Goal: Information Seeking & Learning: Learn about a topic

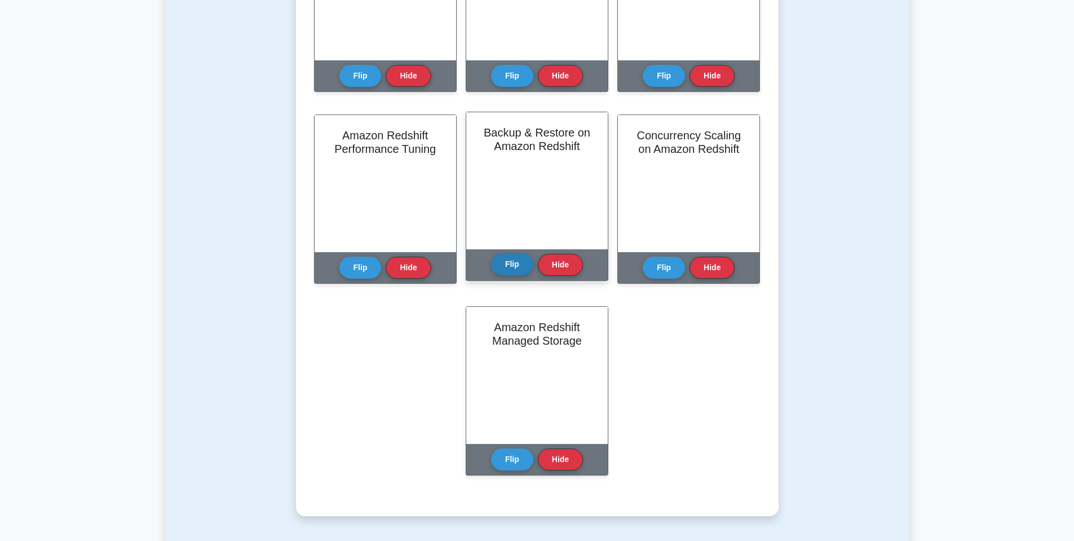
scroll to position [474, 0]
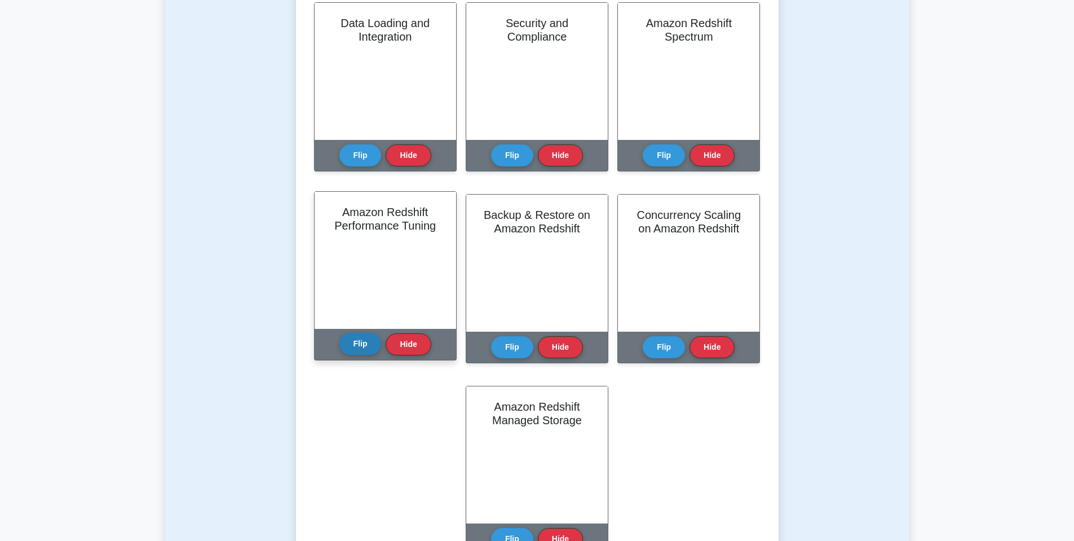
click at [356, 350] on button "Flip" at bounding box center [361, 344] width 42 height 22
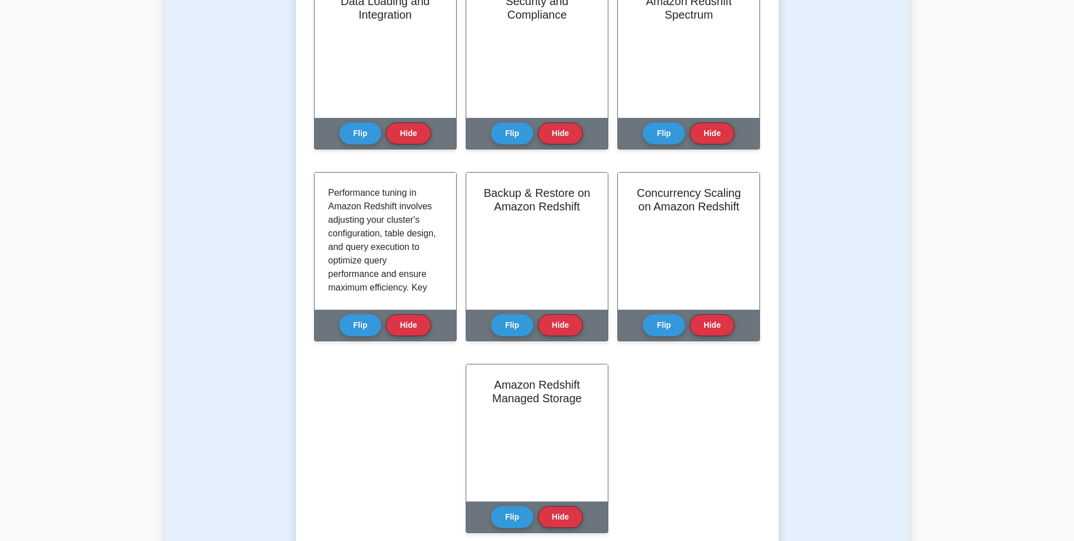
scroll to position [541, 0]
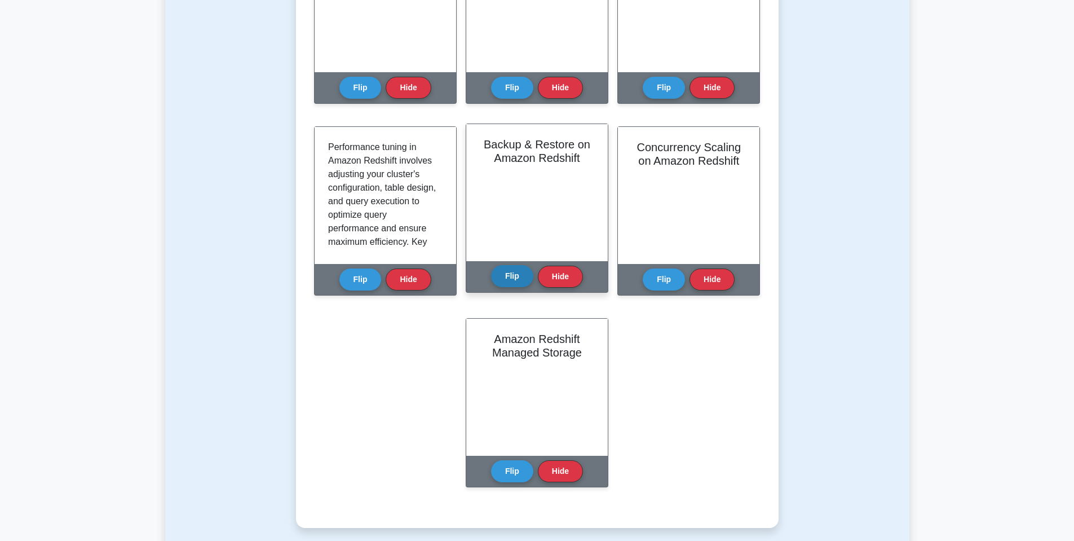
click at [507, 275] on button "Flip" at bounding box center [512, 276] width 42 height 22
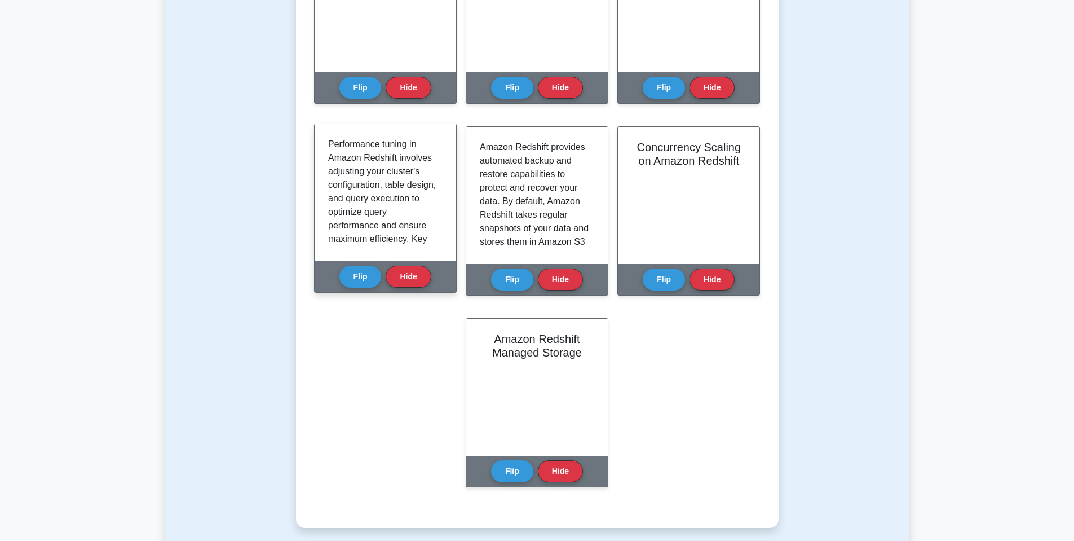
click at [382, 189] on p "Performance tuning in Amazon Redshift involves adjusting your cluster's configu…" at bounding box center [383, 381] width 110 height 487
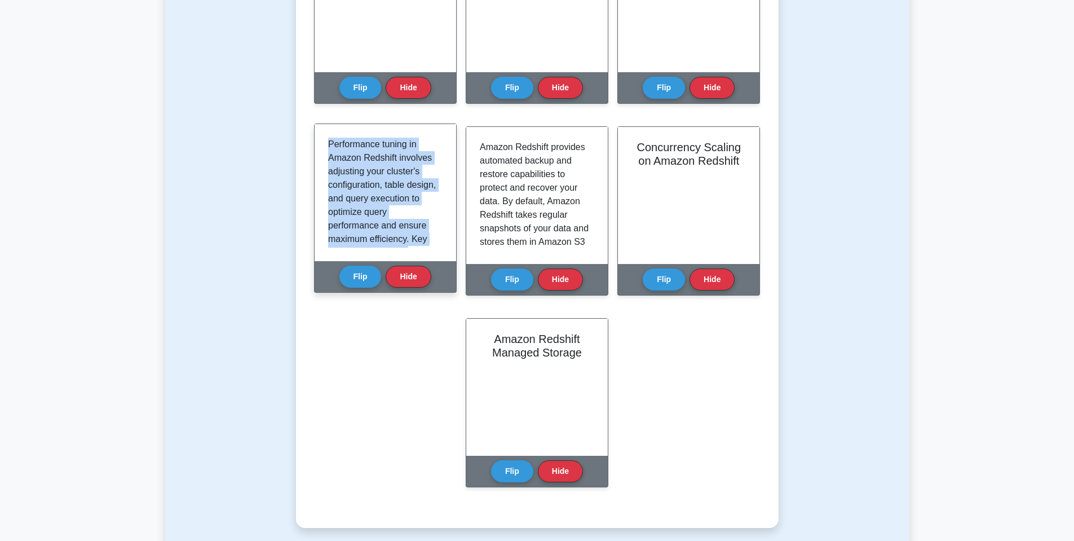
click at [382, 189] on p "Performance tuning in Amazon Redshift involves adjusting your cluster's configu…" at bounding box center [383, 381] width 110 height 487
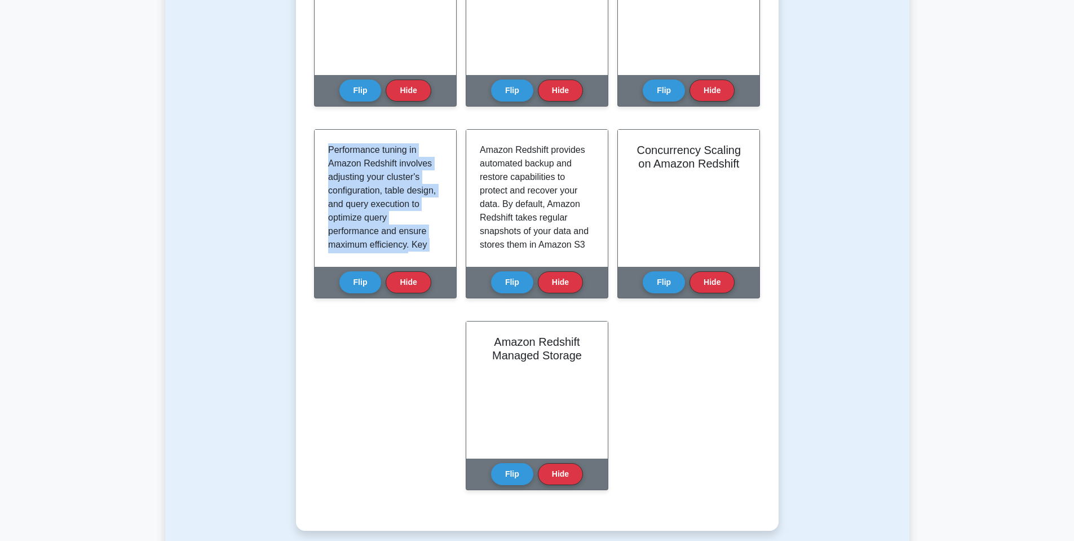
copy div "Performance tuning in Amazon Redshift involves adjusting your cluster's configu…"
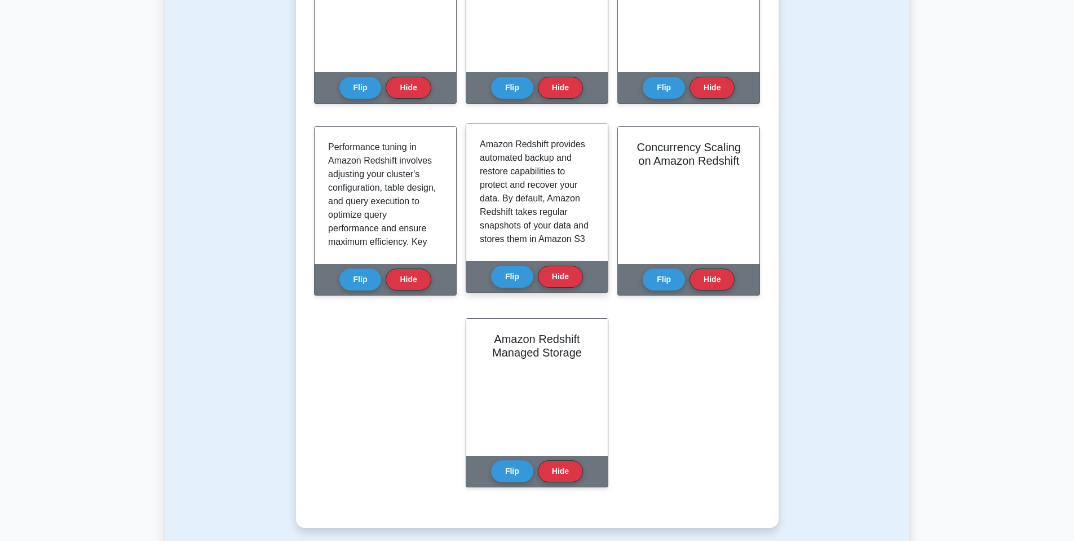
click at [513, 189] on p "Amazon Redshift provides automated backup and restore capabilities to protect a…" at bounding box center [535, 361] width 110 height 447
click at [490, 177] on p "Amazon Redshift provides automated backup and restore capabilities to protect a…" at bounding box center [535, 361] width 110 height 447
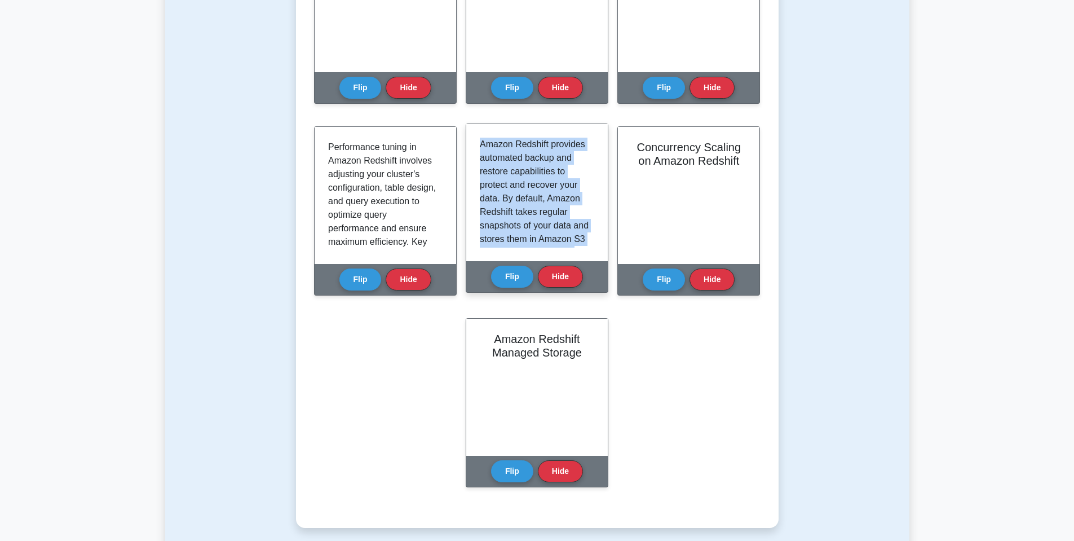
click at [490, 177] on p "Amazon Redshift provides automated backup and restore capabilities to protect a…" at bounding box center [535, 361] width 110 height 447
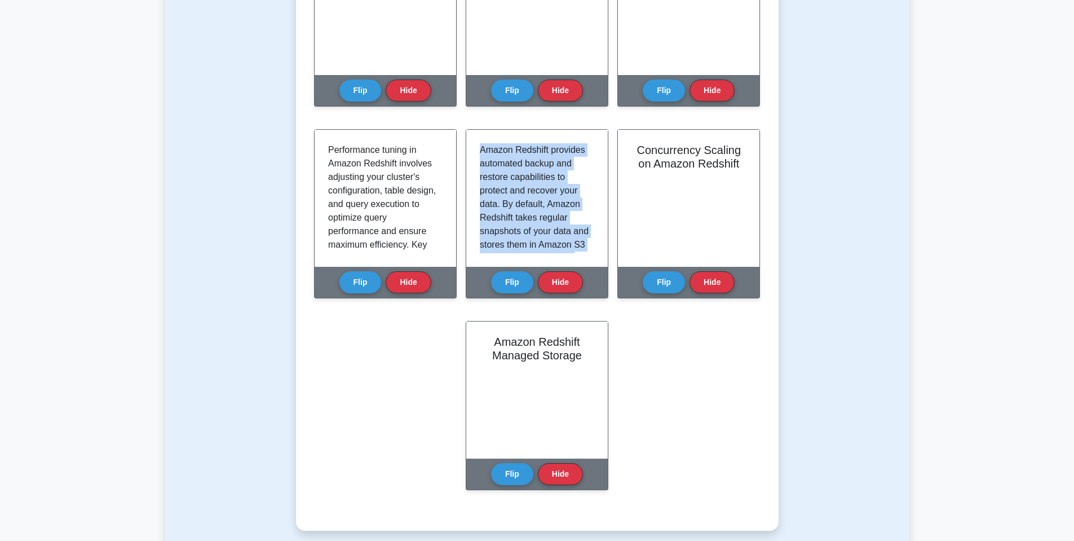
copy div "Amazon Redshift provides automated backup and restore capabilities to protect a…"
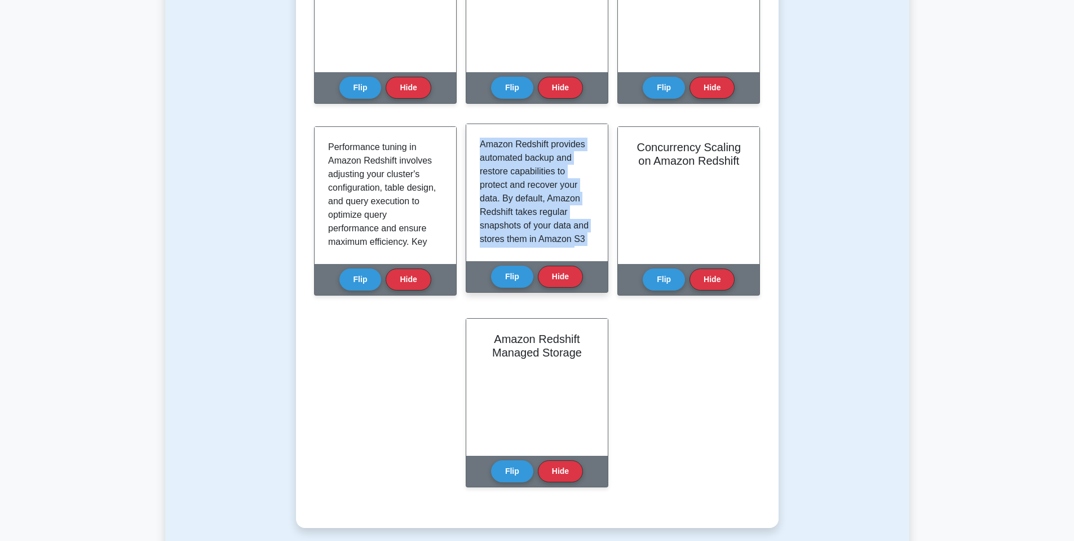
click at [500, 174] on p "Amazon Redshift provides automated backup and restore capabilities to protect a…" at bounding box center [535, 361] width 110 height 447
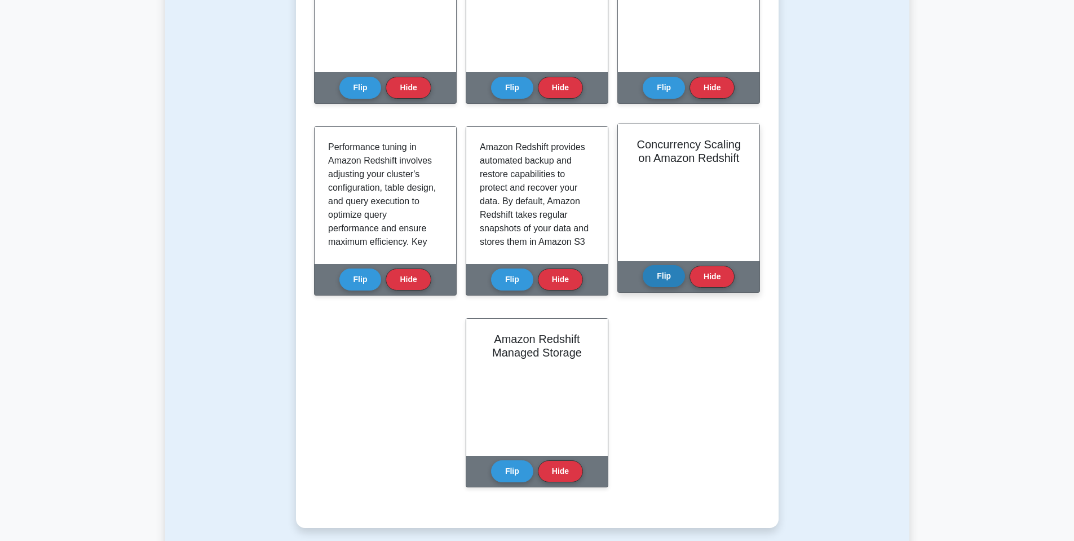
click at [666, 278] on button "Flip" at bounding box center [664, 276] width 42 height 22
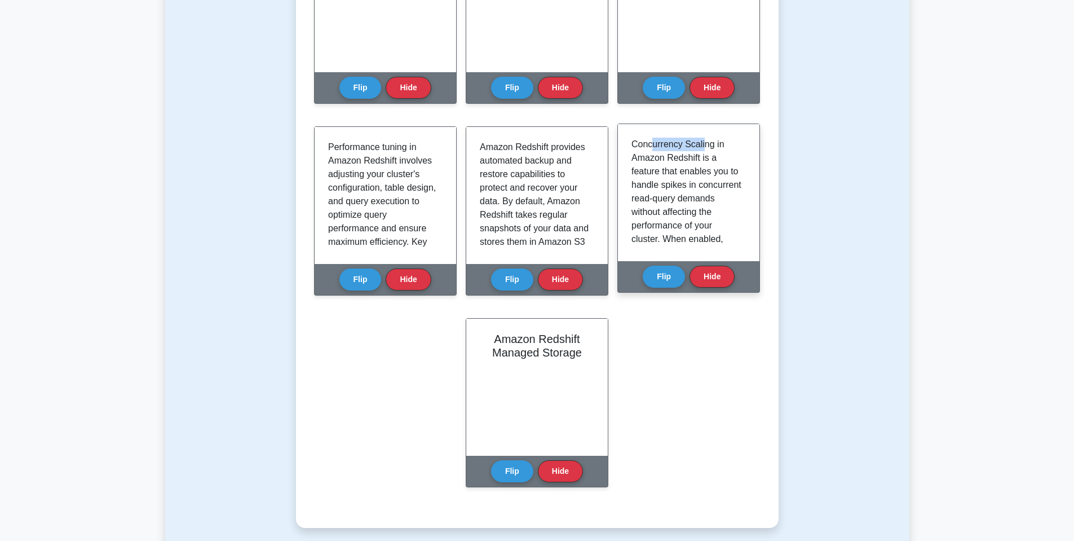
drag, startPoint x: 652, startPoint y: 142, endPoint x: 706, endPoint y: 151, distance: 54.3
click at [706, 151] on p "Concurrency Scaling in Amazon Redshift is a feature that enables you to handle …" at bounding box center [687, 368] width 110 height 460
click at [699, 147] on p "Concurrency Scaling in Amazon Redshift is a feature that enables you to handle …" at bounding box center [687, 368] width 110 height 460
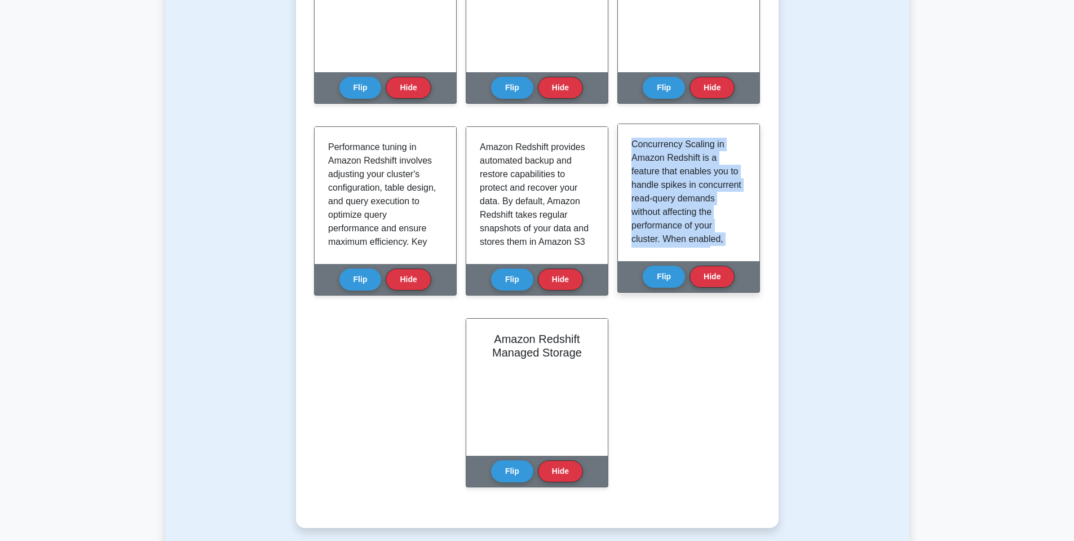
click at [699, 147] on p "Concurrency Scaling in Amazon Redshift is a feature that enables you to handle …" at bounding box center [687, 368] width 110 height 460
click at [687, 156] on p "Concurrency Scaling in Amazon Redshift is a feature that enables you to handle …" at bounding box center [687, 368] width 110 height 460
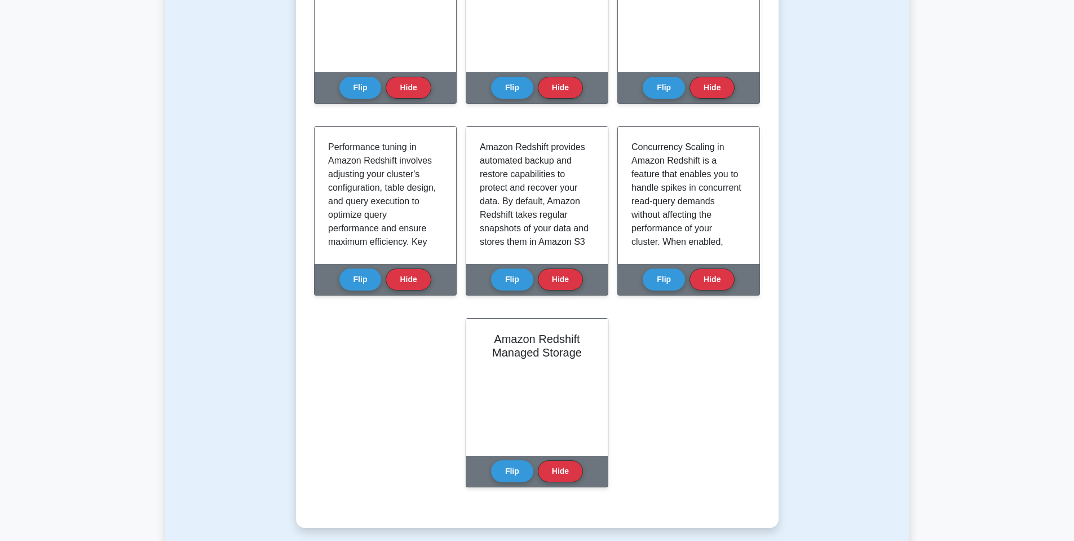
click at [318, 351] on div "Learn Amazon Redshift (AWS Certified Solutions Architect) with Interactive Flas…" at bounding box center [537, 64] width 447 height 874
